Goal: Find specific page/section: Find specific page/section

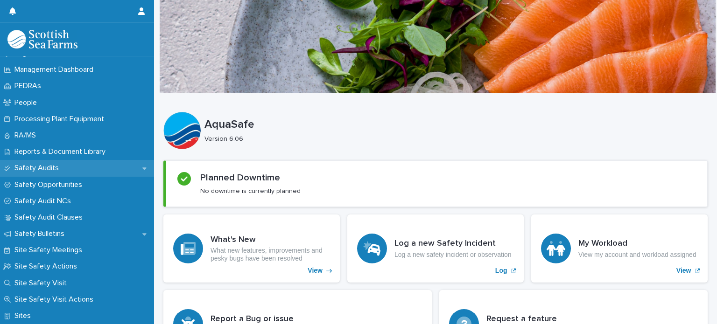
scroll to position [420, 0]
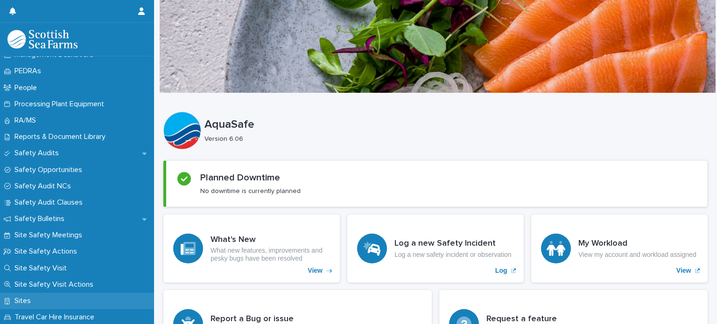
click at [28, 301] on p "Sites" at bounding box center [25, 301] width 28 height 9
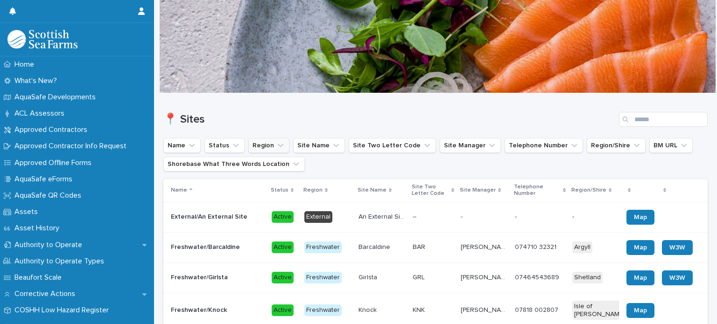
click at [254, 142] on button "Region" at bounding box center [268, 145] width 41 height 15
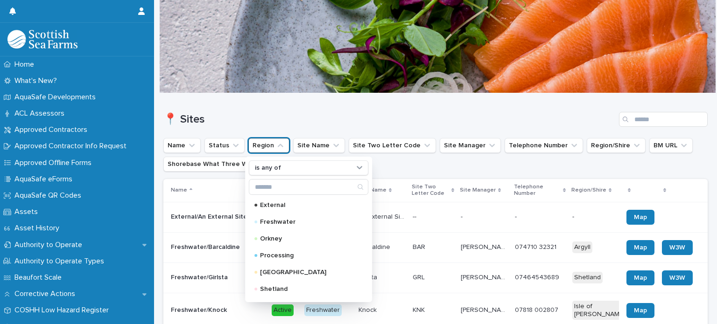
scroll to position [47, 0]
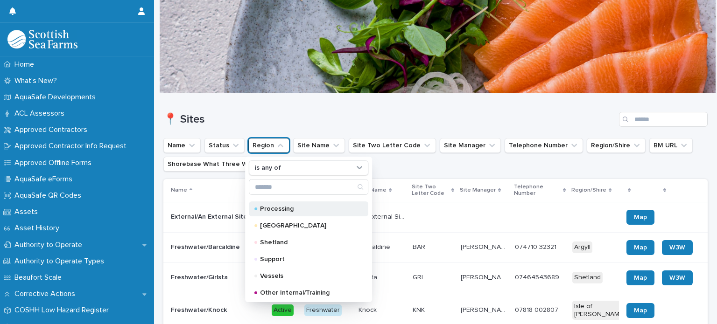
click at [276, 208] on p "Processing" at bounding box center [306, 209] width 93 height 7
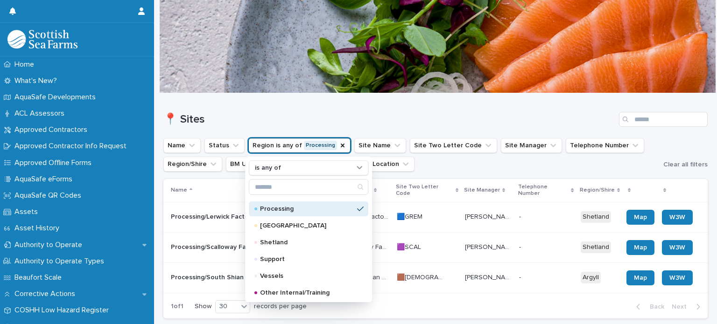
click at [324, 108] on div "📍 Sites" at bounding box center [435, 115] width 544 height 45
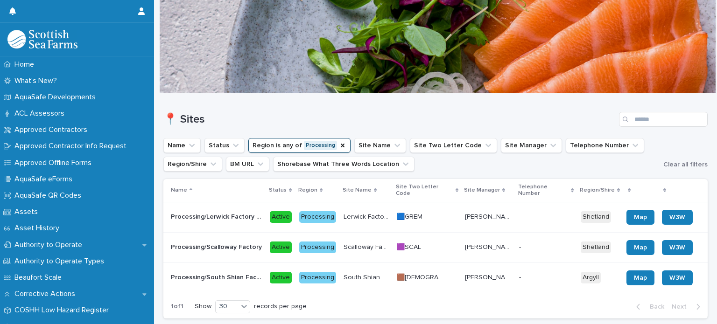
click at [244, 211] on p "Processing/Lerwick Factory (Gremista)" at bounding box center [217, 216] width 93 height 10
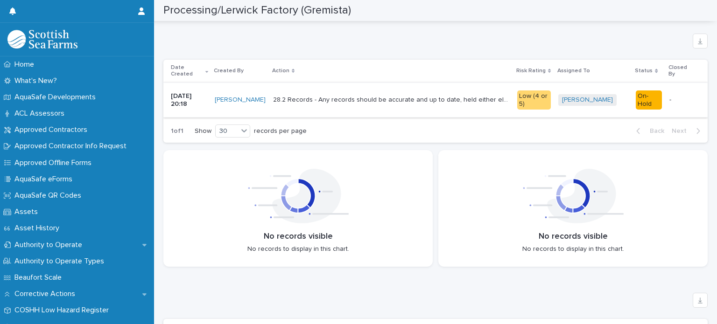
scroll to position [1354, 0]
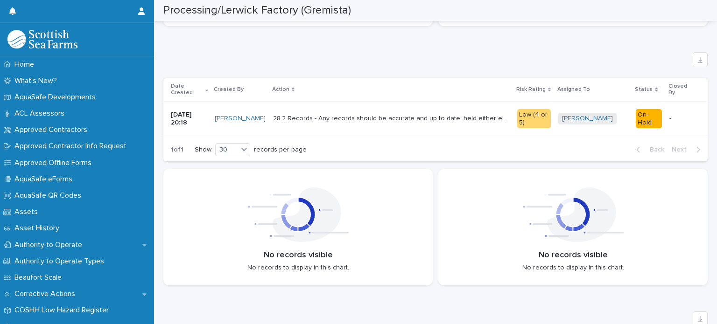
click at [368, 118] on p "28.2 Records - Any records should be accurate and up to date, held either elect…" at bounding box center [392, 118] width 239 height 10
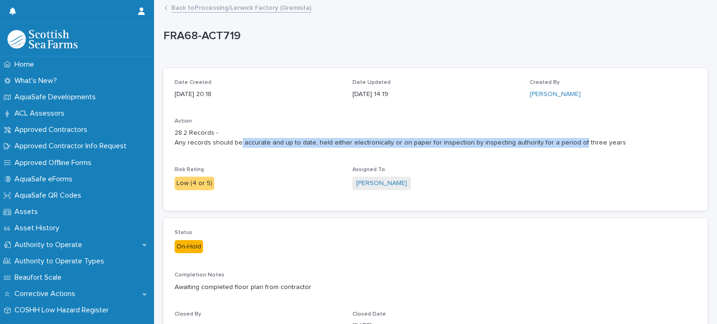
drag, startPoint x: 239, startPoint y: 144, endPoint x: 567, endPoint y: 141, distance: 327.7
click at [567, 141] on p "28.2 Records - Any records should be accurate and up to date, held either elect…" at bounding box center [436, 138] width 522 height 20
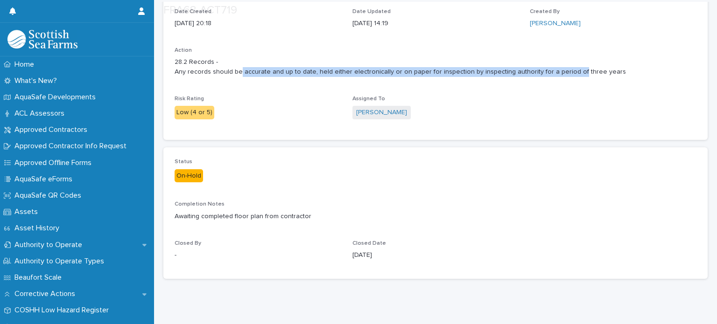
scroll to position [86, 0]
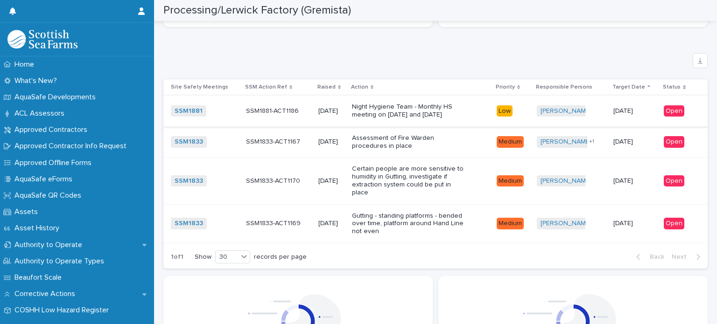
scroll to position [2000, 0]
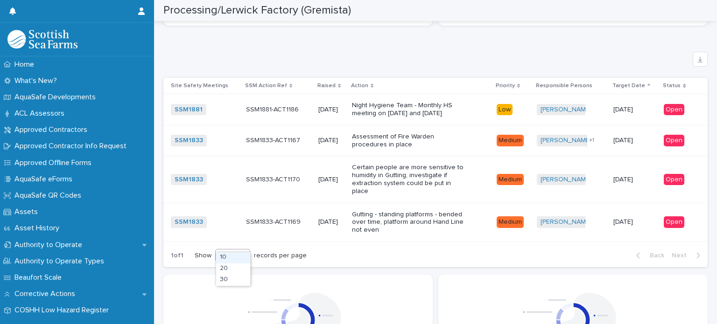
click at [237, 251] on div "30" at bounding box center [227, 256] width 22 height 10
click at [234, 279] on div "30" at bounding box center [233, 280] width 34 height 11
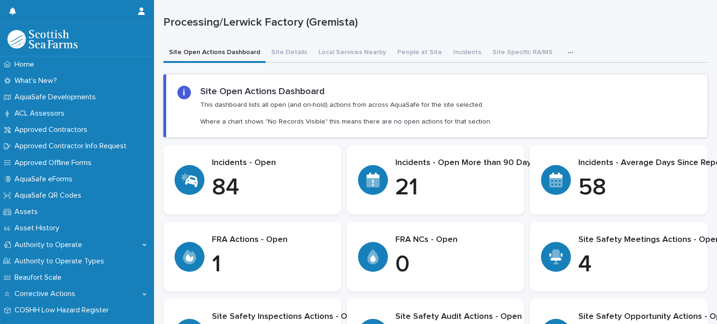
scroll to position [0, 0]
